Goal: Information Seeking & Learning: Check status

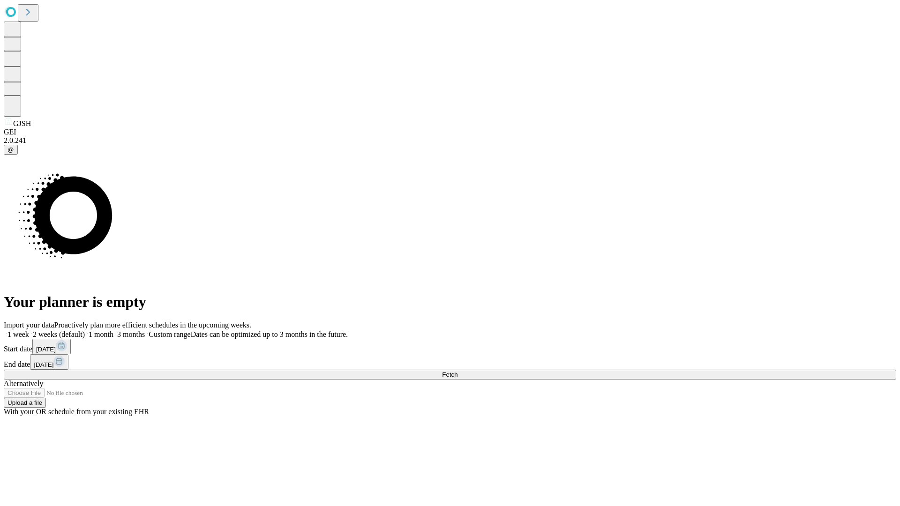
click at [457, 371] on span "Fetch" at bounding box center [449, 374] width 15 height 7
